Goal: Find contact information: Find contact information

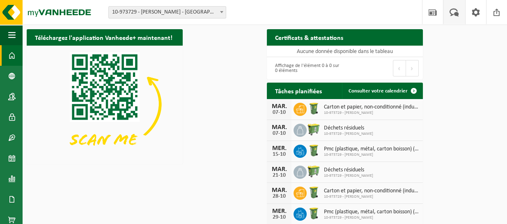
click at [451, 13] on span at bounding box center [454, 12] width 14 height 24
click at [0, 0] on span "button" at bounding box center [0, 0] width 0 height 0
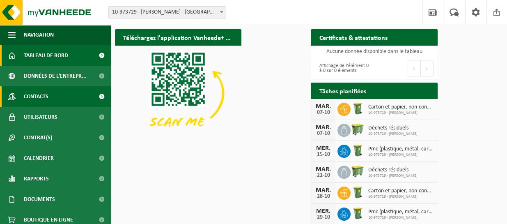
click at [37, 98] on span "Contacts" at bounding box center [36, 96] width 25 height 21
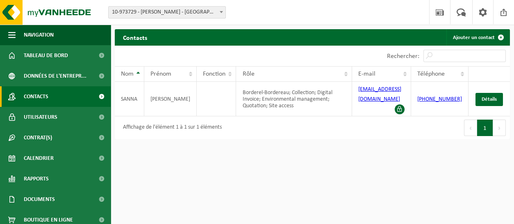
click at [39, 97] on span "Contacts" at bounding box center [36, 96] width 25 height 21
click at [111, 93] on span at bounding box center [101, 96] width 18 height 21
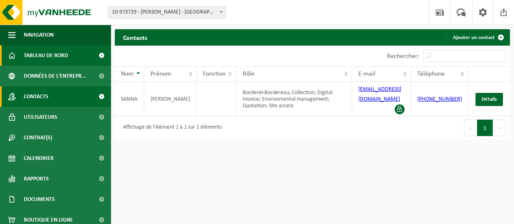
click at [11, 54] on span at bounding box center [11, 55] width 7 height 21
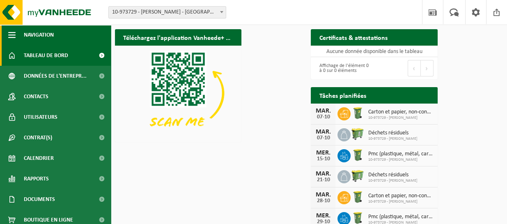
click at [10, 33] on span "button" at bounding box center [11, 35] width 7 height 21
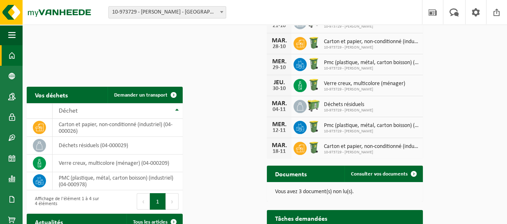
scroll to position [103, 0]
